Goal: Navigation & Orientation: Find specific page/section

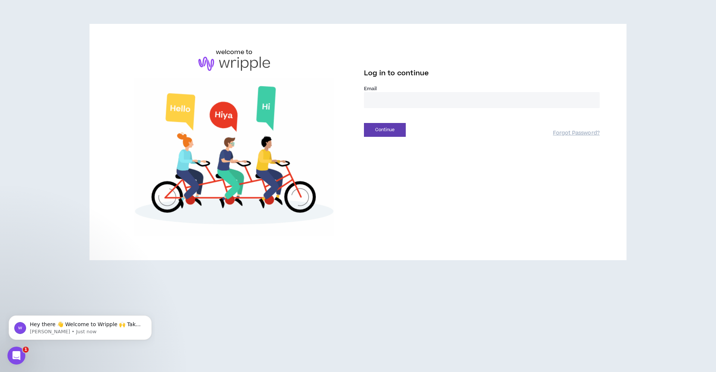
click at [413, 107] on input "email" at bounding box center [482, 100] width 236 height 16
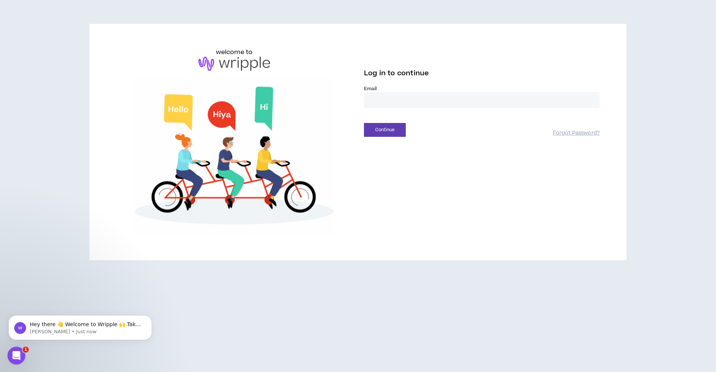
type input "**********"
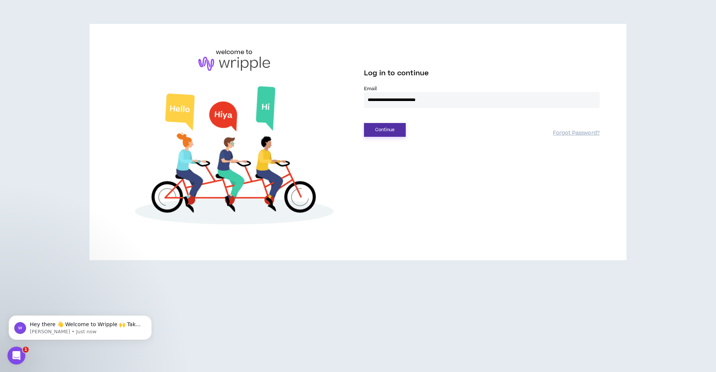
click at [387, 128] on button "Continue" at bounding box center [385, 130] width 42 height 14
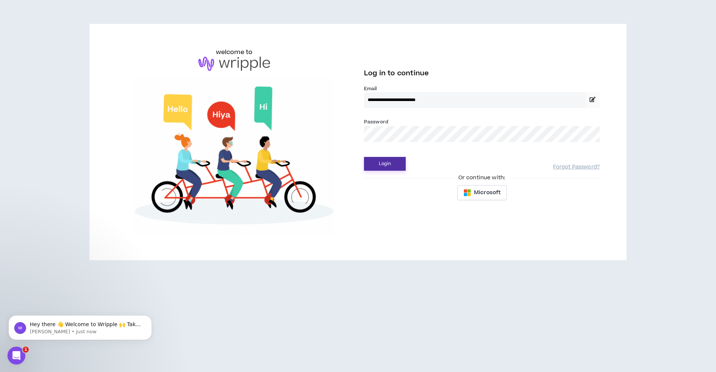
click at [380, 161] on button "Login" at bounding box center [385, 164] width 42 height 14
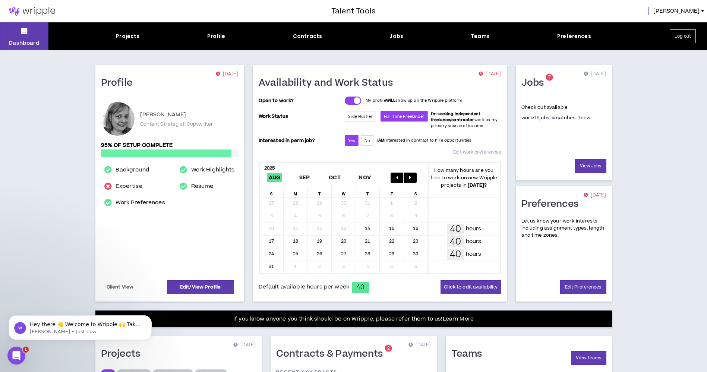
click at [43, 88] on div "Dashboard Projects Profile Contracts Jobs Teams Preferences Log out Profile 269…" at bounding box center [353, 272] width 707 height 500
click at [130, 35] on div "Projects" at bounding box center [127, 36] width 23 height 8
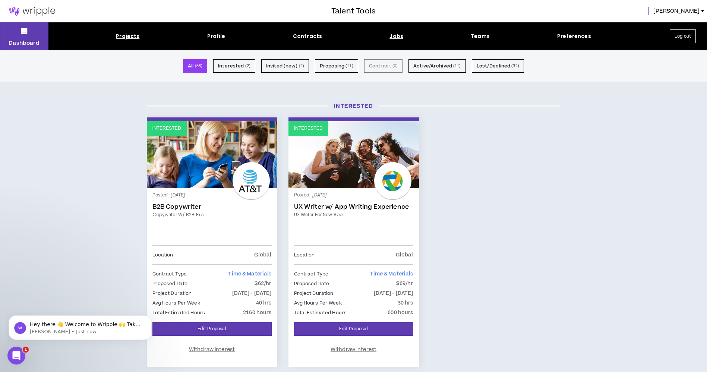
click at [399, 34] on div "Jobs" at bounding box center [397, 36] width 14 height 8
